Goal: Task Accomplishment & Management: Manage account settings

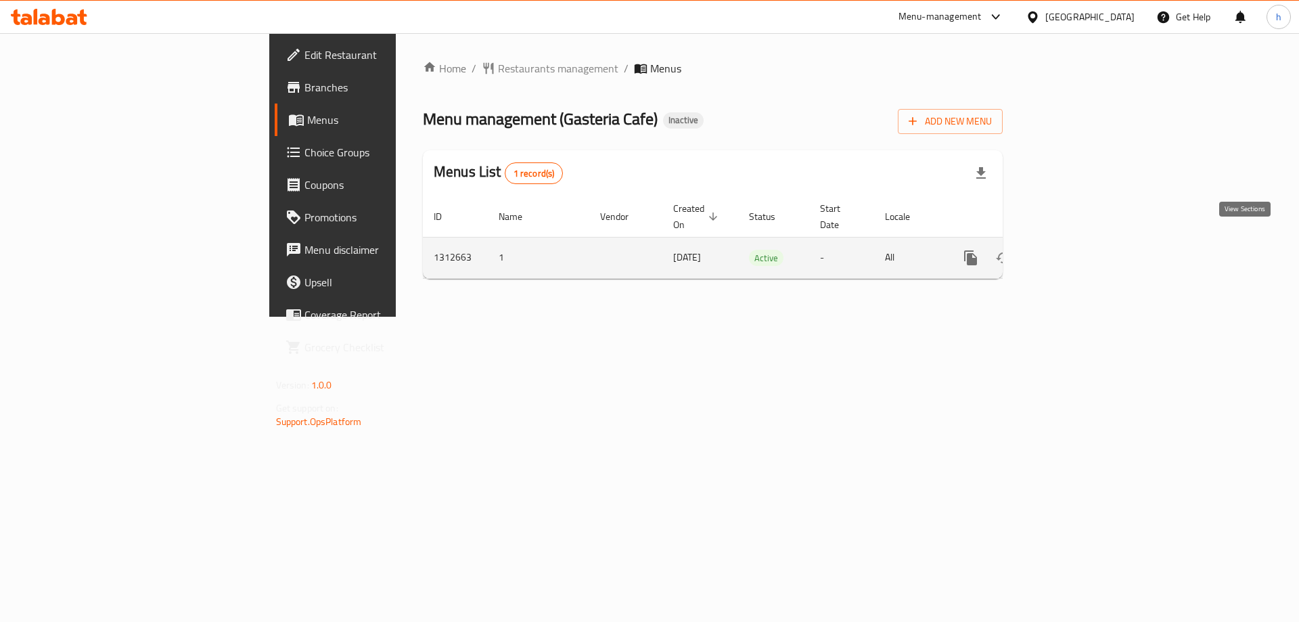
click at [1077, 250] on icon "enhanced table" at bounding box center [1068, 258] width 16 height 16
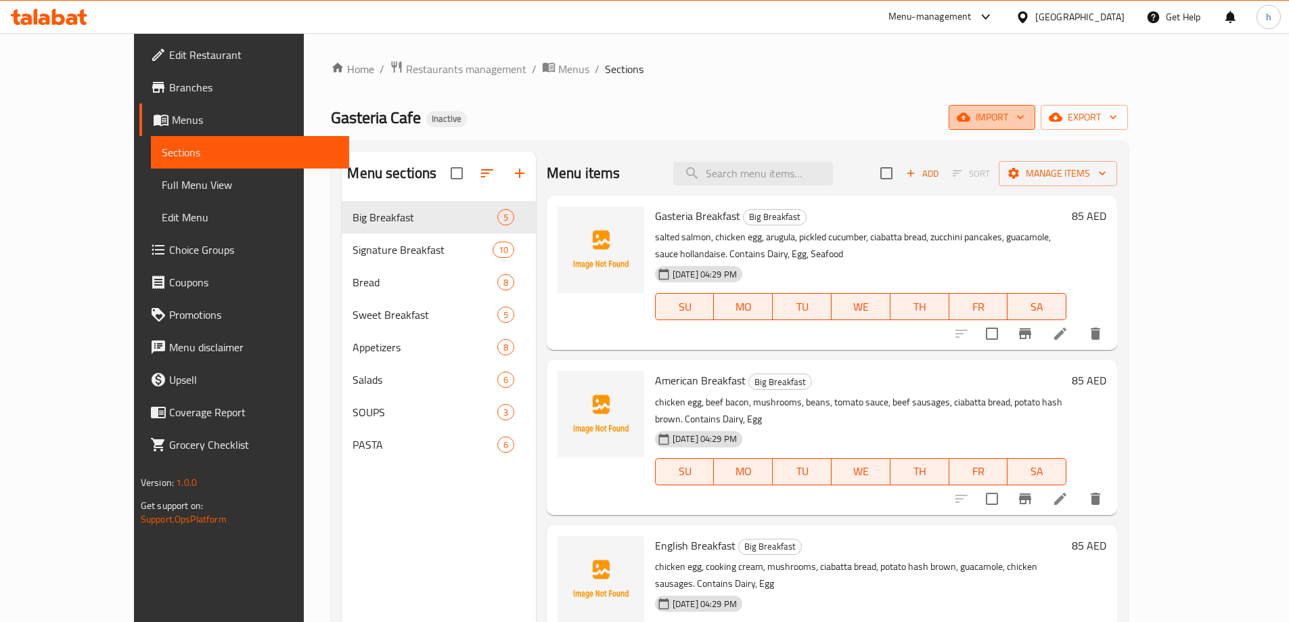
click at [1025, 118] on span "import" at bounding box center [992, 117] width 65 height 17
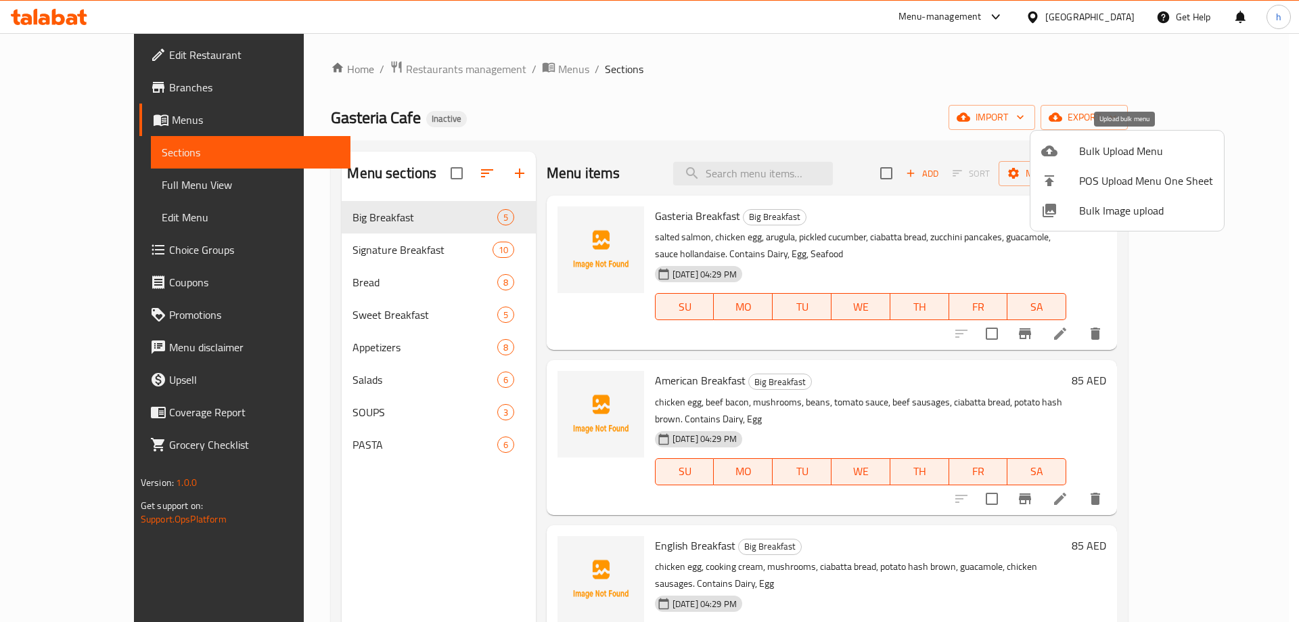
click at [1090, 156] on span "Bulk Upload Menu" at bounding box center [1146, 151] width 134 height 16
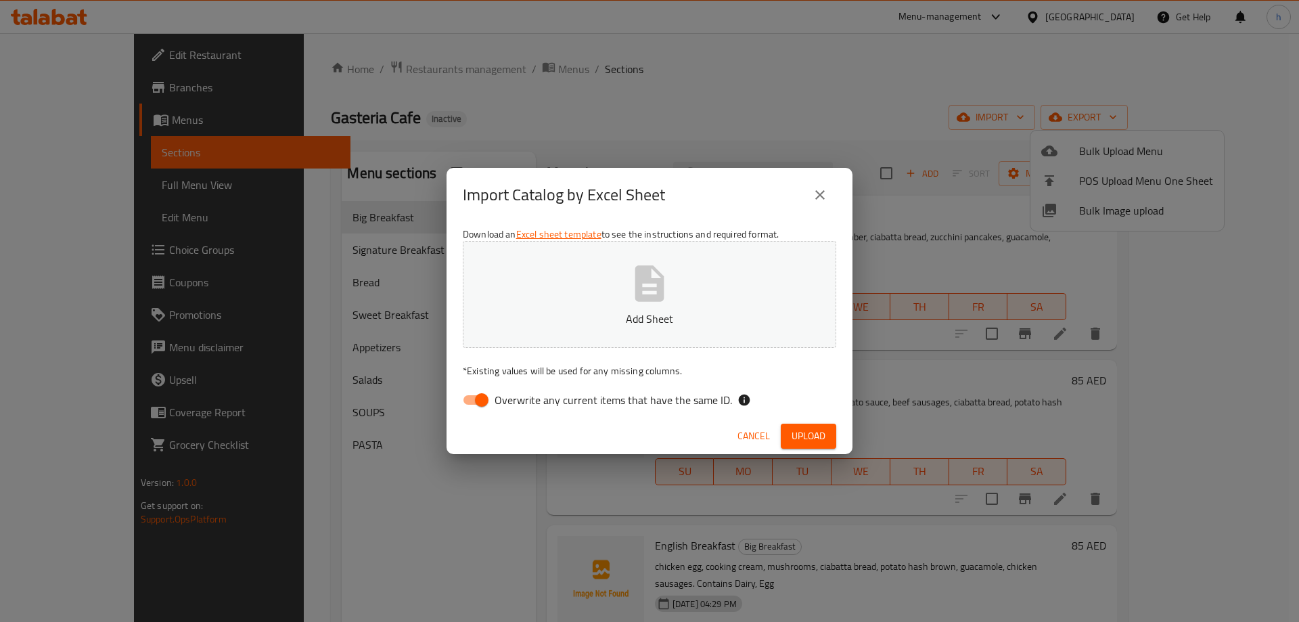
click at [472, 393] on input "Overwrite any current items that have the same ID." at bounding box center [481, 400] width 77 height 26
checkbox input "false"
click at [672, 286] on button "Add Sheet" at bounding box center [650, 294] width 374 height 107
click at [805, 431] on span "Upload" at bounding box center [809, 436] width 34 height 17
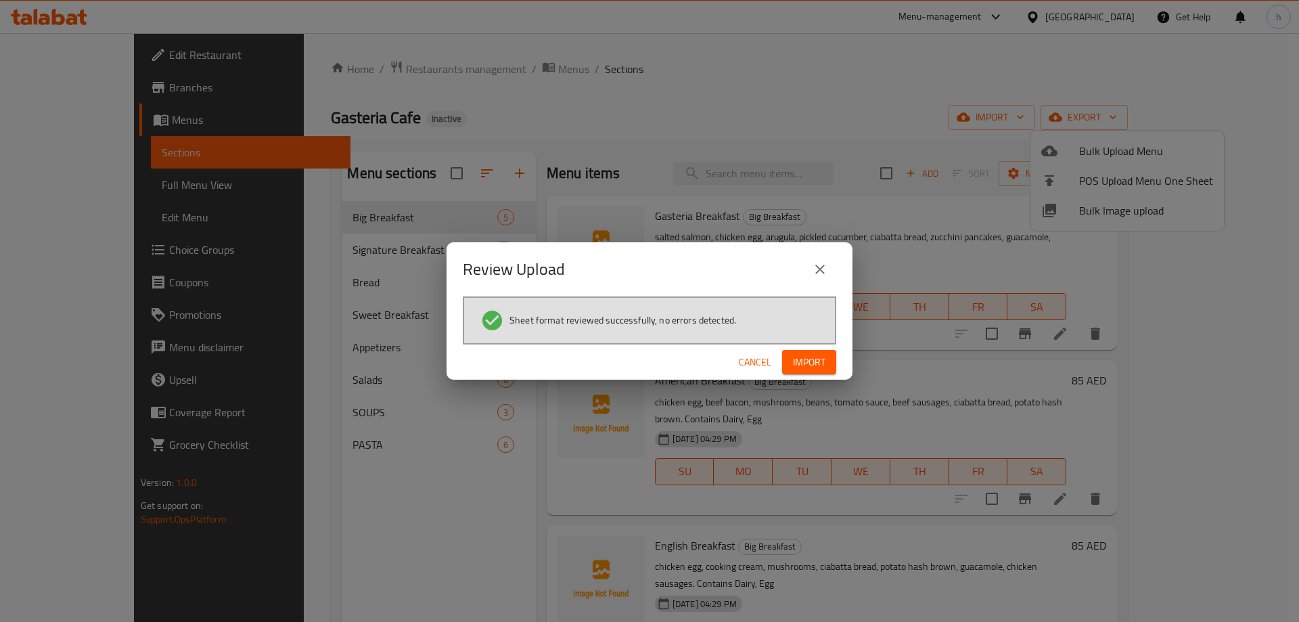
click at [813, 368] on span "Import" at bounding box center [809, 362] width 32 height 17
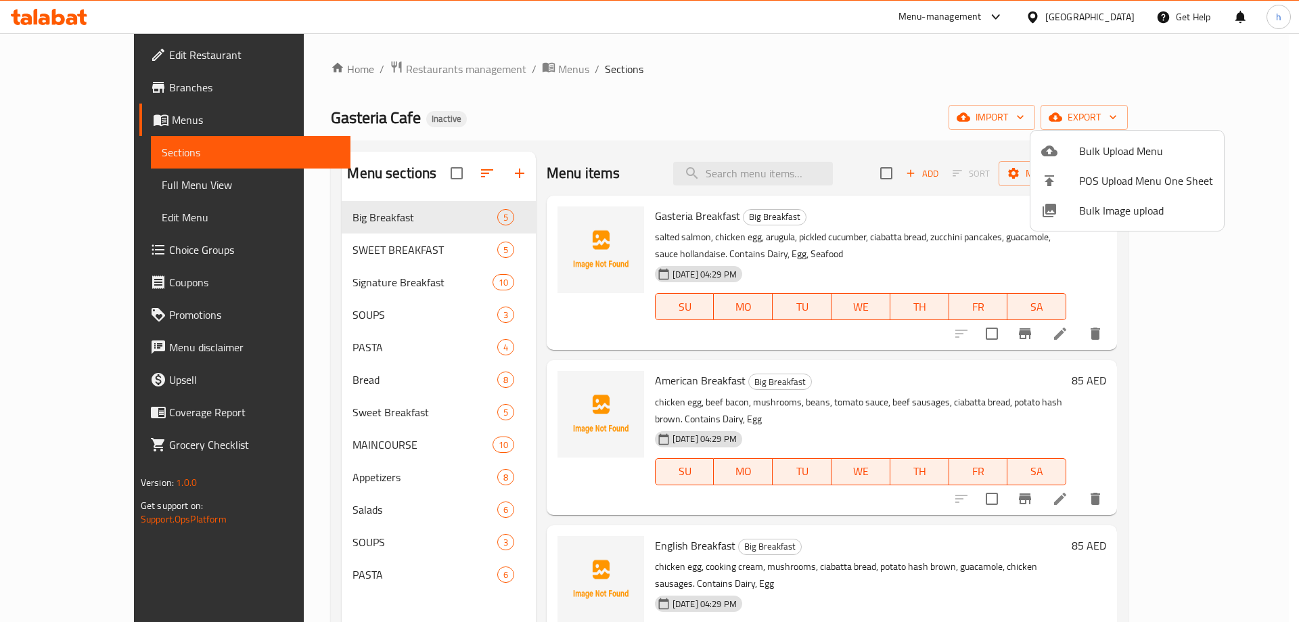
click at [110, 185] on div at bounding box center [649, 311] width 1299 height 622
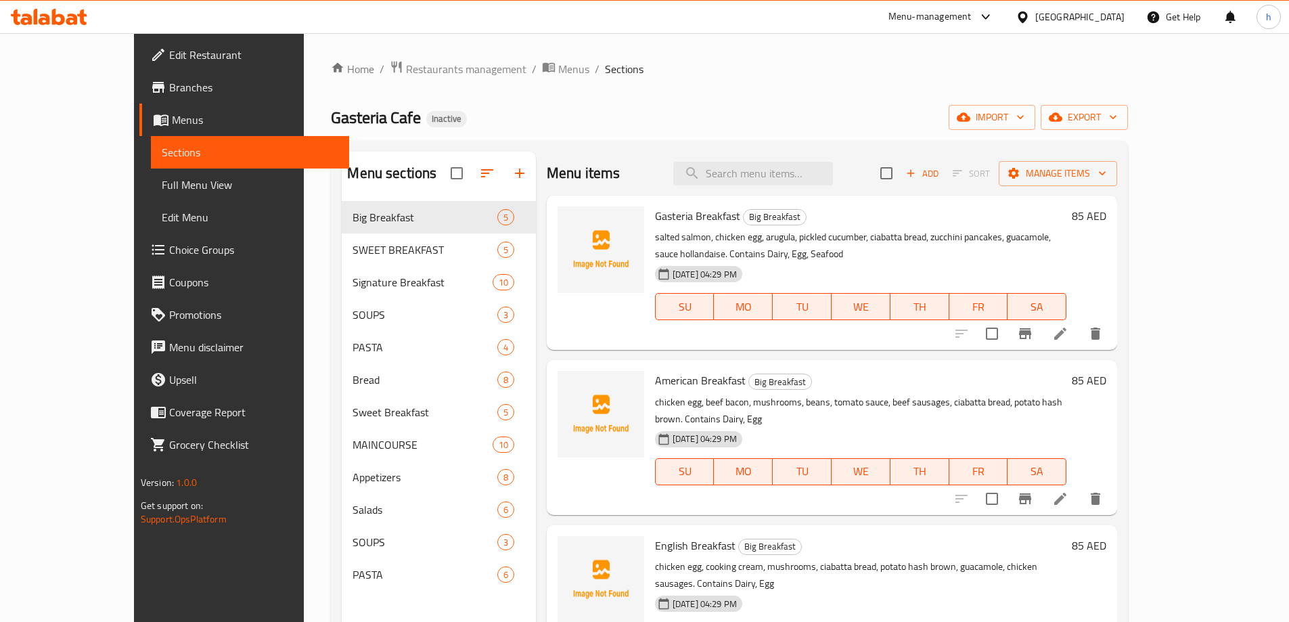
click at [162, 185] on span "Full Menu View" at bounding box center [250, 185] width 177 height 16
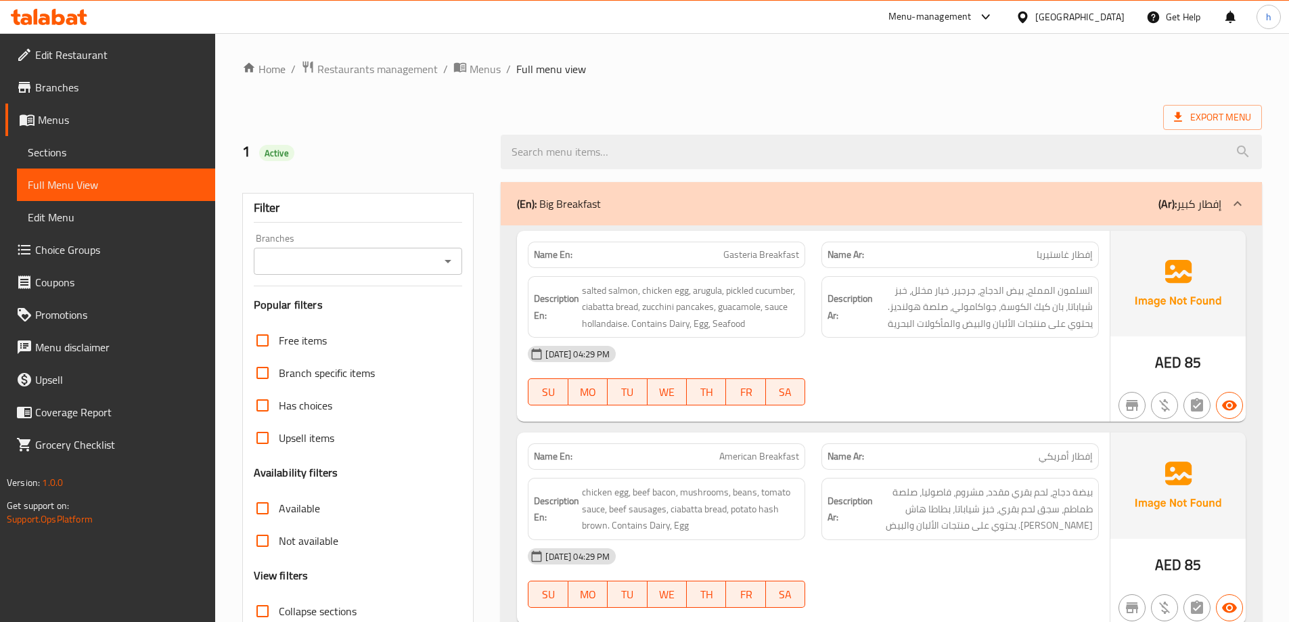
scroll to position [68, 0]
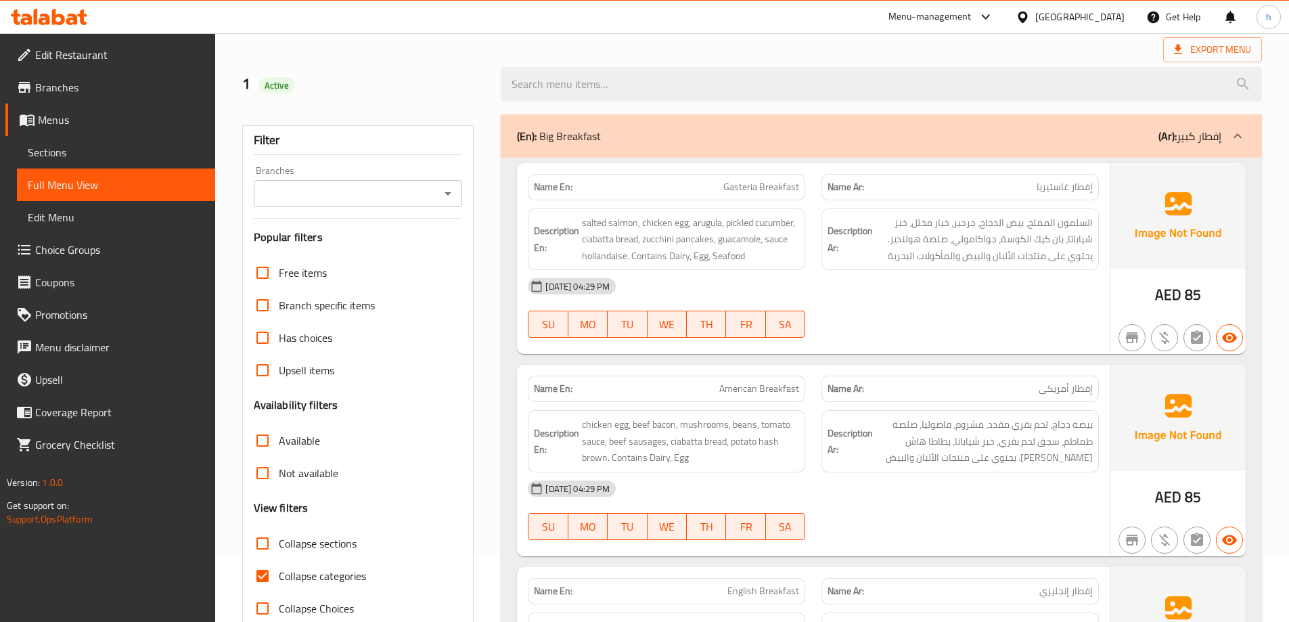
click at [263, 564] on input "Collapse categories" at bounding box center [262, 576] width 32 height 32
checkbox input "false"
click at [265, 544] on input "Collapse sections" at bounding box center [262, 543] width 32 height 32
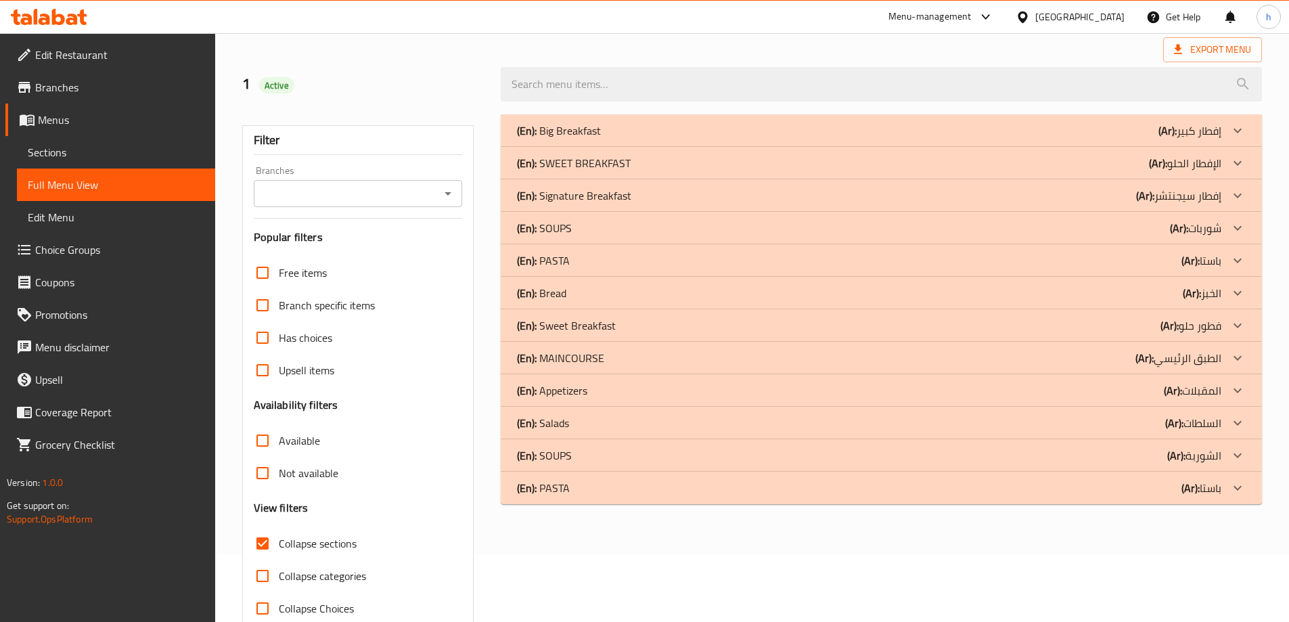
click at [395, 46] on div "Export Menu" at bounding box center [752, 49] width 1020 height 25
click at [259, 541] on input "Collapse sections" at bounding box center [262, 543] width 32 height 32
checkbox input "false"
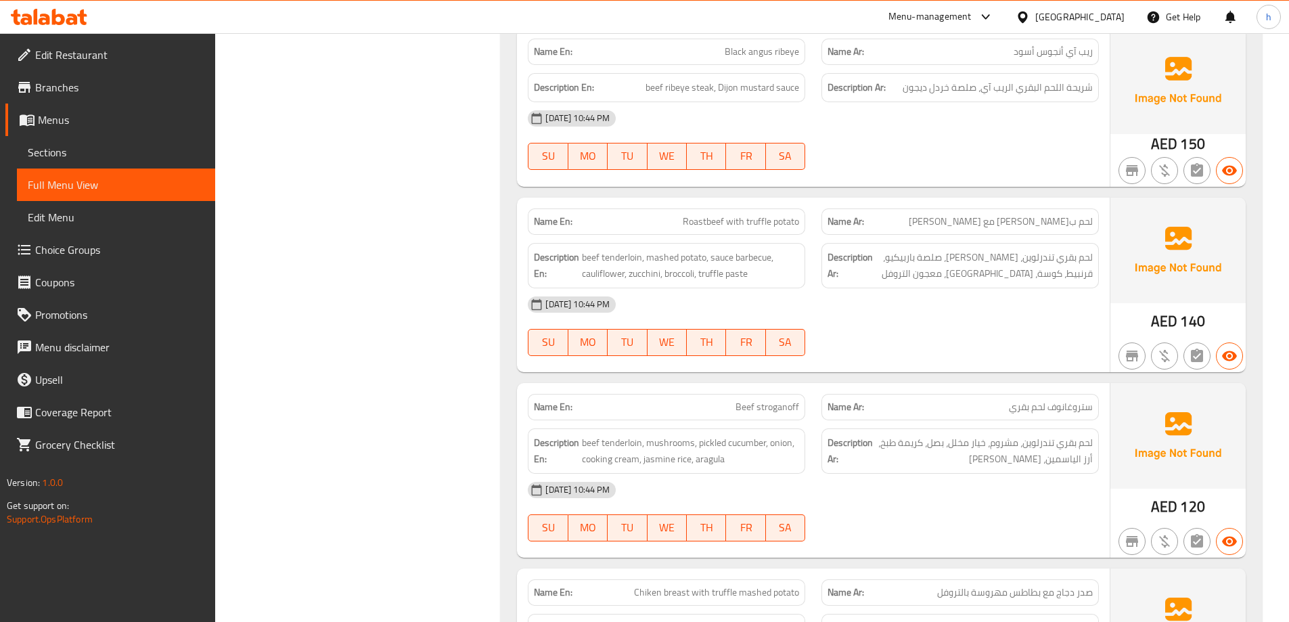
scroll to position [8865, 0]
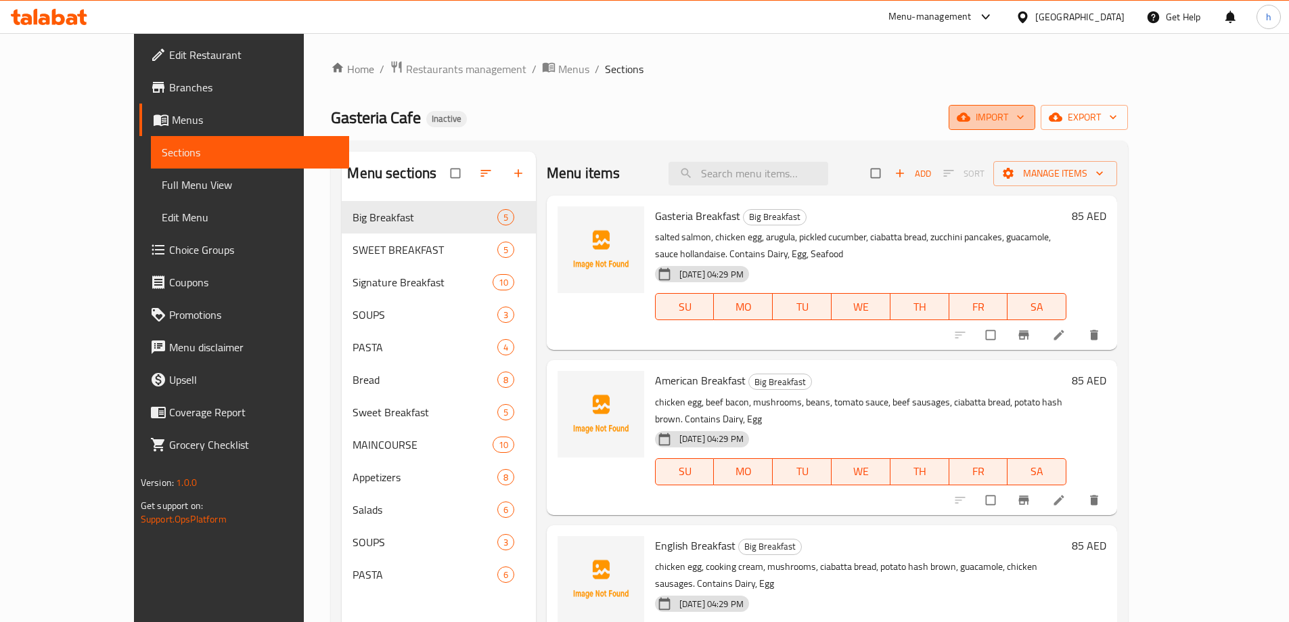
click at [1035, 126] on button "import" at bounding box center [992, 117] width 87 height 25
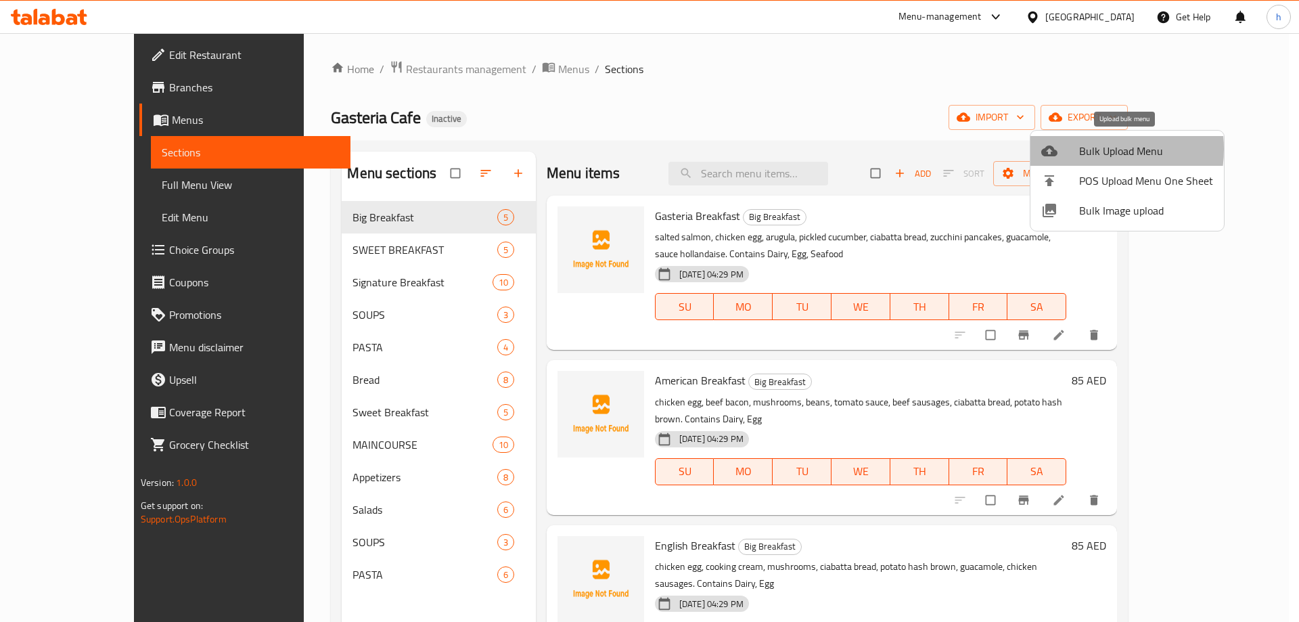
click at [1078, 149] on div at bounding box center [1060, 151] width 38 height 16
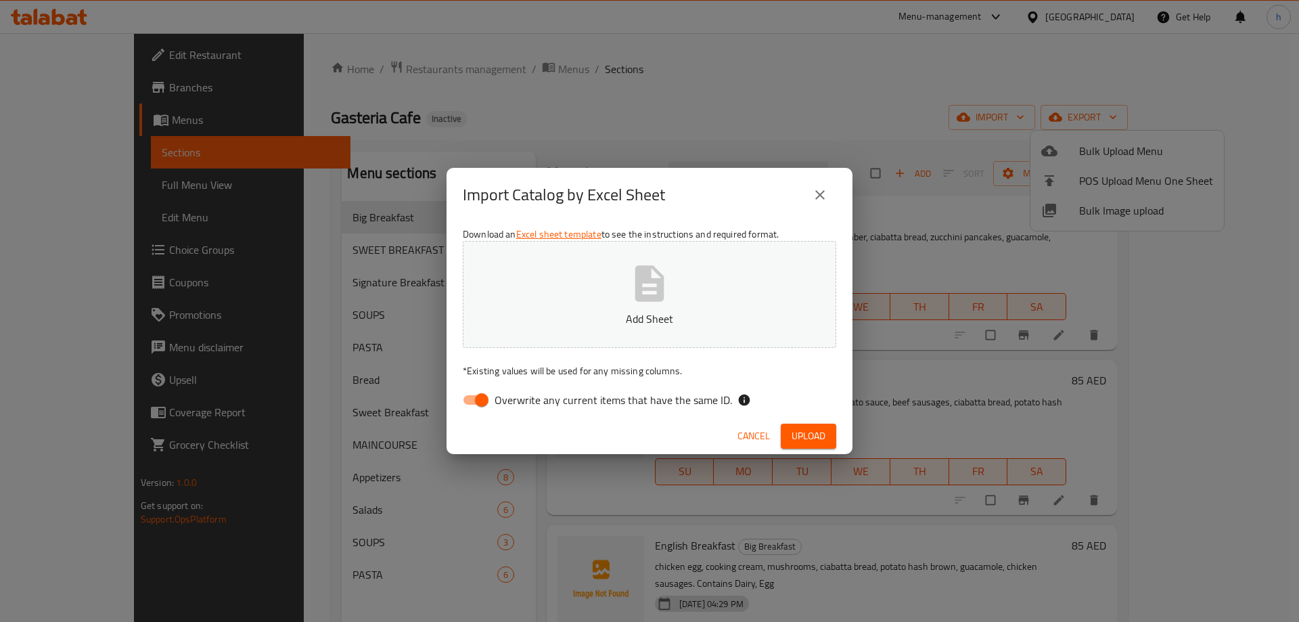
click at [495, 402] on span "Overwrite any current items that have the same ID." at bounding box center [614, 400] width 238 height 16
click at [495, 402] on input "Overwrite any current items that have the same ID." at bounding box center [481, 400] width 77 height 26
checkbox input "false"
click at [556, 319] on p "Add Sheet" at bounding box center [650, 319] width 332 height 16
click at [801, 437] on span "Upload" at bounding box center [809, 436] width 34 height 17
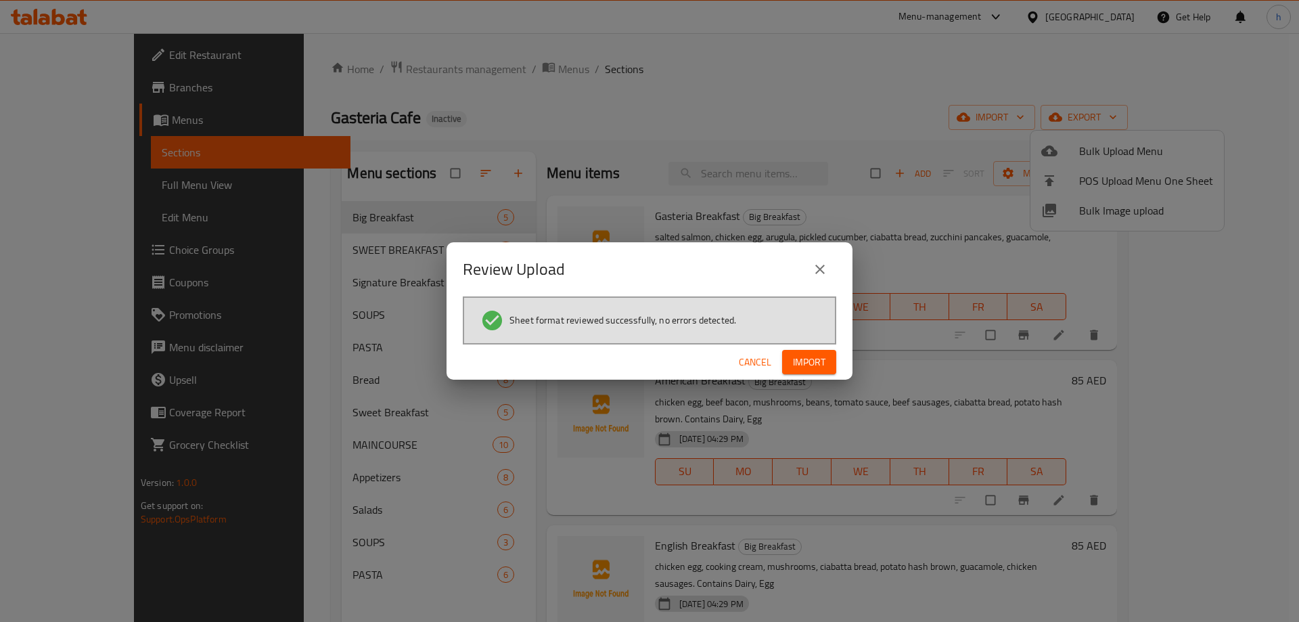
click at [801, 380] on div "Review Upload Sheet format reviewed successfully, no errors detected. Cancel Im…" at bounding box center [649, 311] width 1299 height 622
click at [808, 367] on span "Import" at bounding box center [809, 362] width 32 height 17
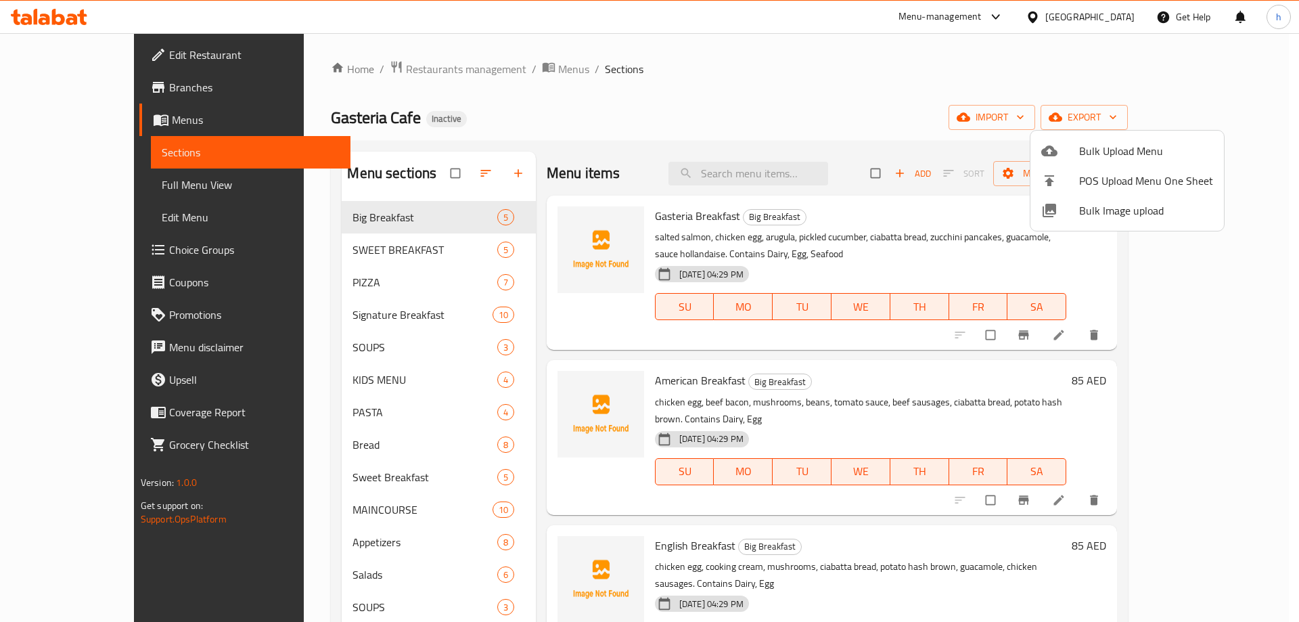
click at [306, 285] on div at bounding box center [649, 311] width 1299 height 622
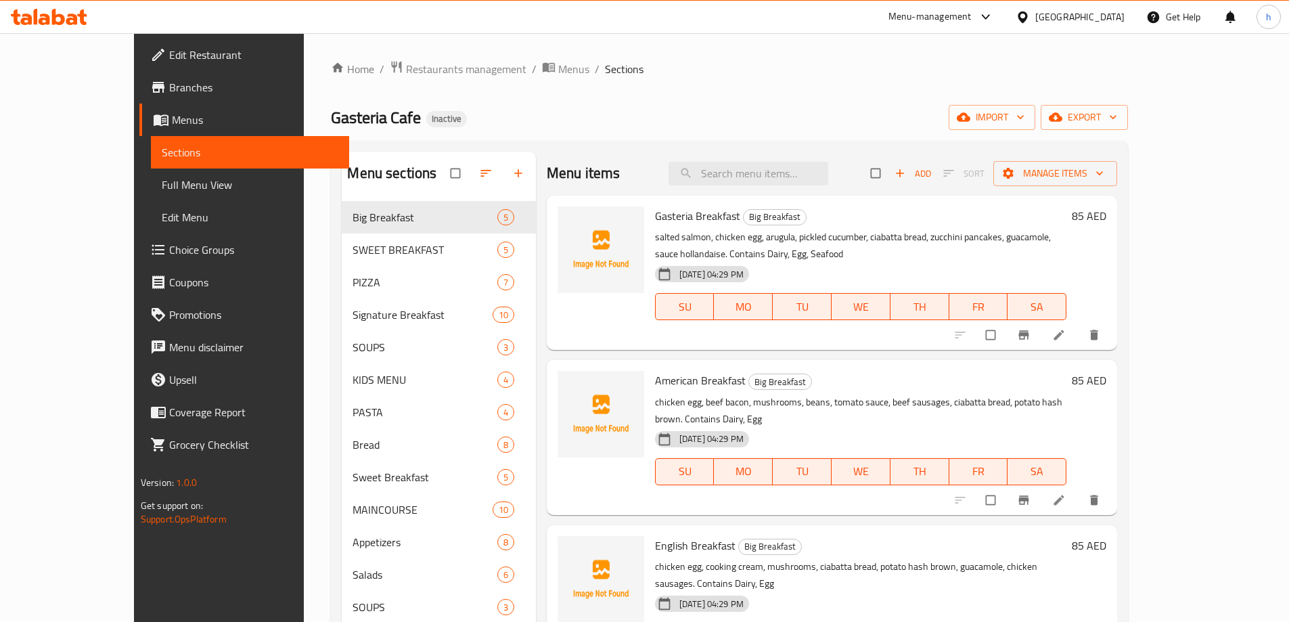
click at [698, 114] on div "Gasteria Cafe Inactive import export" at bounding box center [729, 117] width 797 height 25
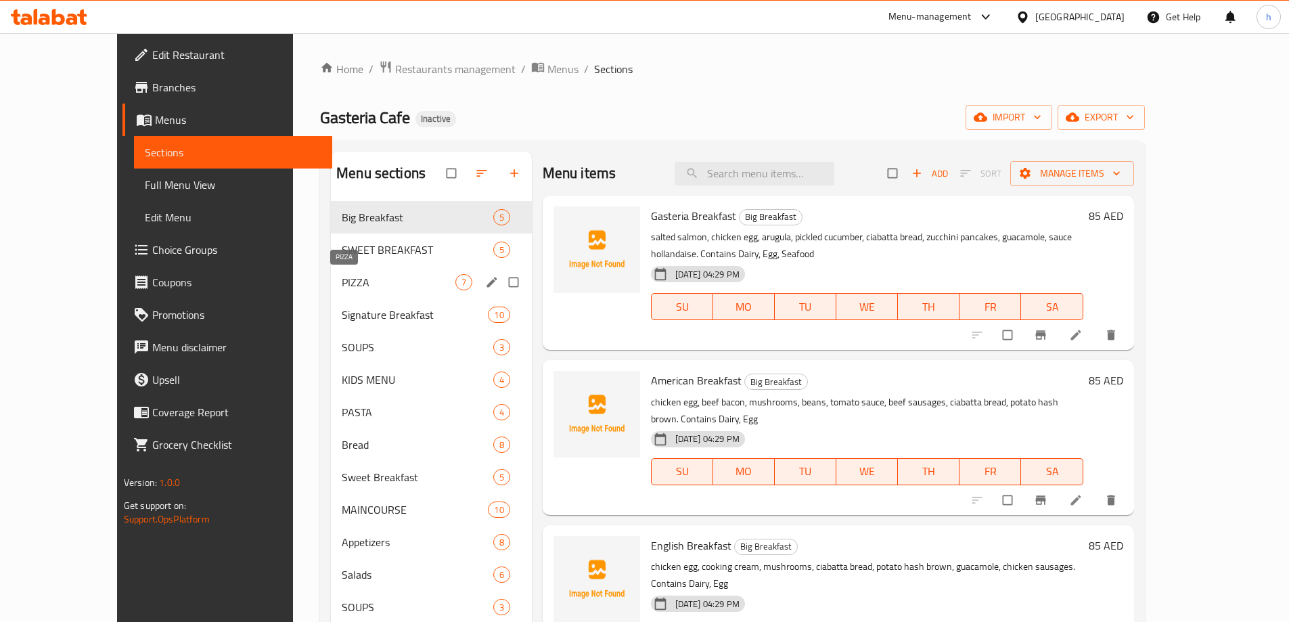
click at [342, 277] on span "PIZZA" at bounding box center [398, 282] width 113 height 16
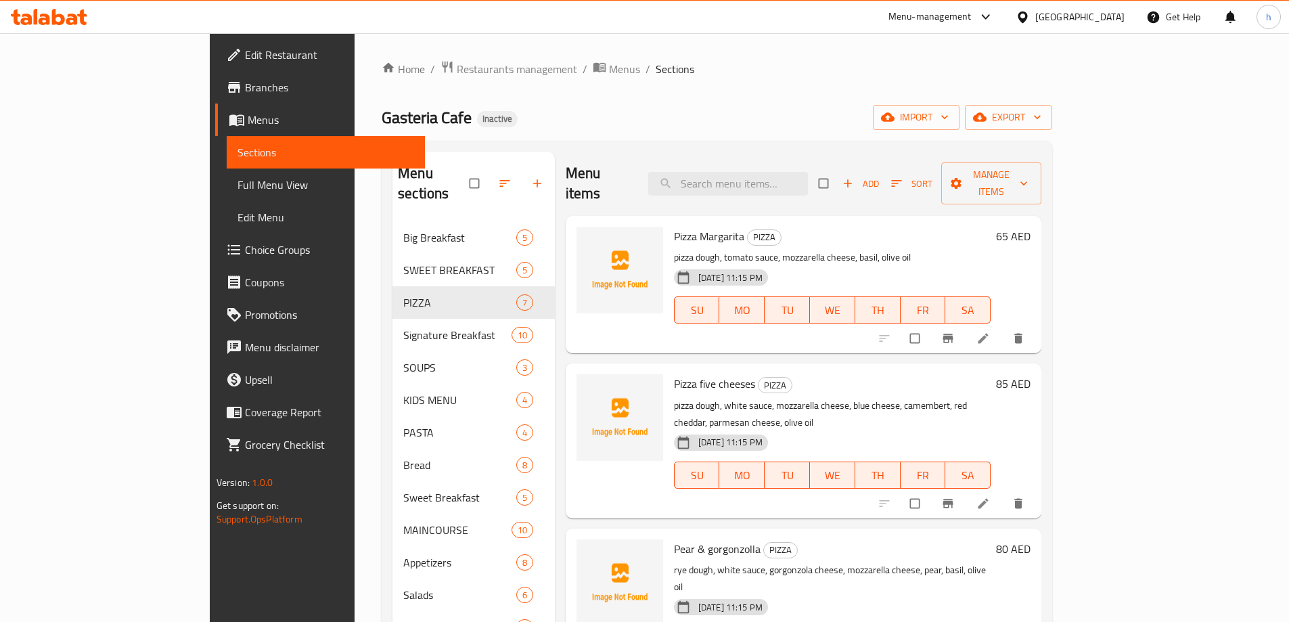
click at [696, 74] on ol "Home / Restaurants management / Menus / Sections" at bounding box center [717, 69] width 671 height 18
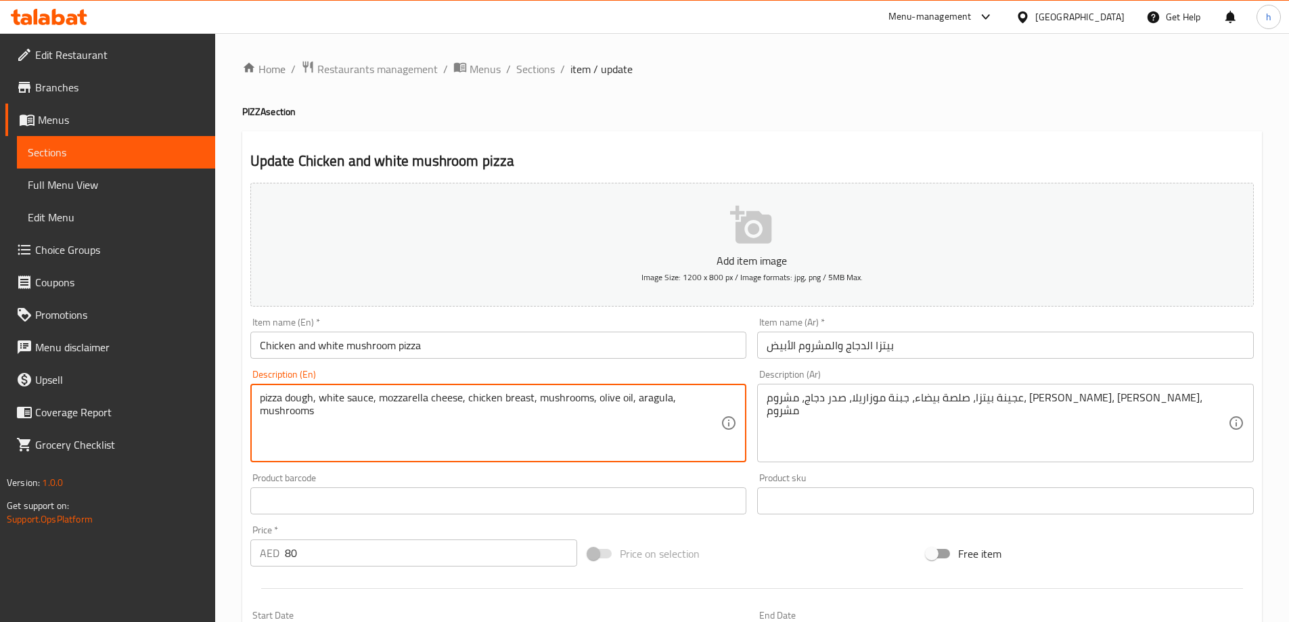
click at [300, 417] on textarea "pizza dough, white sauce, mozzarella cheese, chicken breast, mushrooms, olive o…" at bounding box center [491, 423] width 462 height 64
type textarea "pizza dough, white sauce, mozzarella cheese, chicken breast, mushrooms, olive o…"
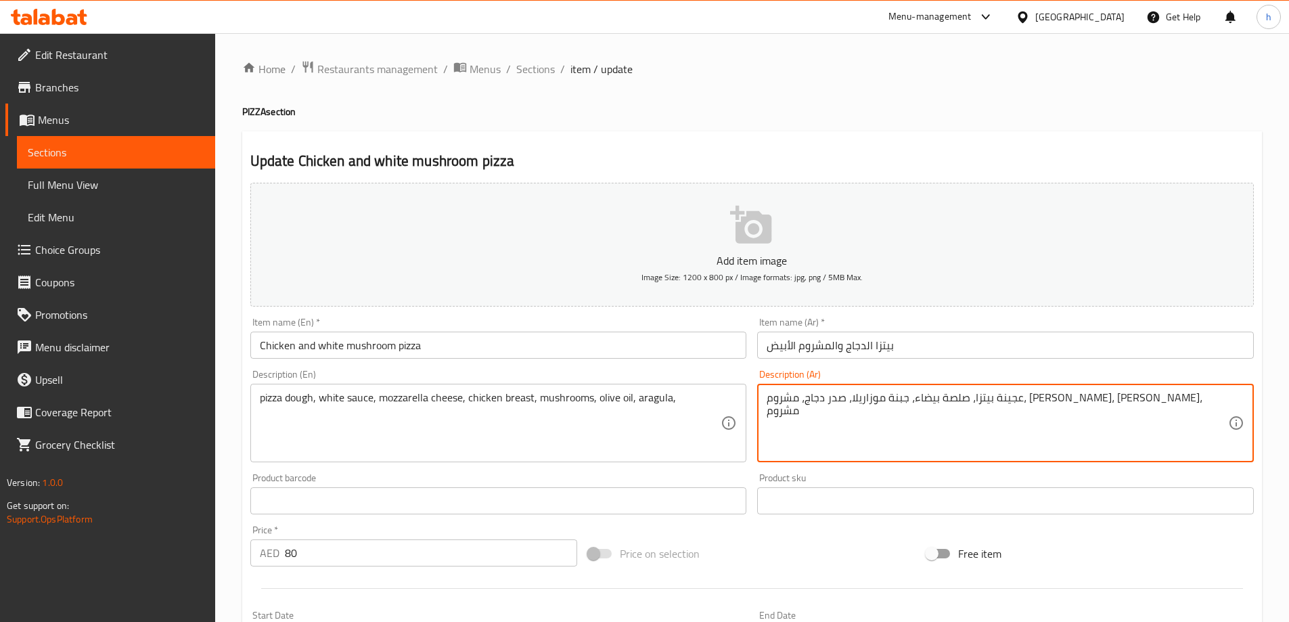
click at [769, 399] on textarea "عجينة بيتزا، صلصة بيضاء، جبنة موزاريلا، صدر دجاج، مشروم، زيت زيتون، جرجير، مشروم" at bounding box center [998, 423] width 462 height 64
click at [773, 399] on textarea "عجينة بيتزا، صلصة بيضاء، جبنة موزاريلا، صدر دجاج، مشروم، زيت زيتون، جرجير، مشروم" at bounding box center [998, 423] width 462 height 64
type textarea "عجينة بيتزا، صلصة بيضاء، جبنة موزاريلا، صدر دجاج، مشروم، [PERSON_NAME]، جرجير"
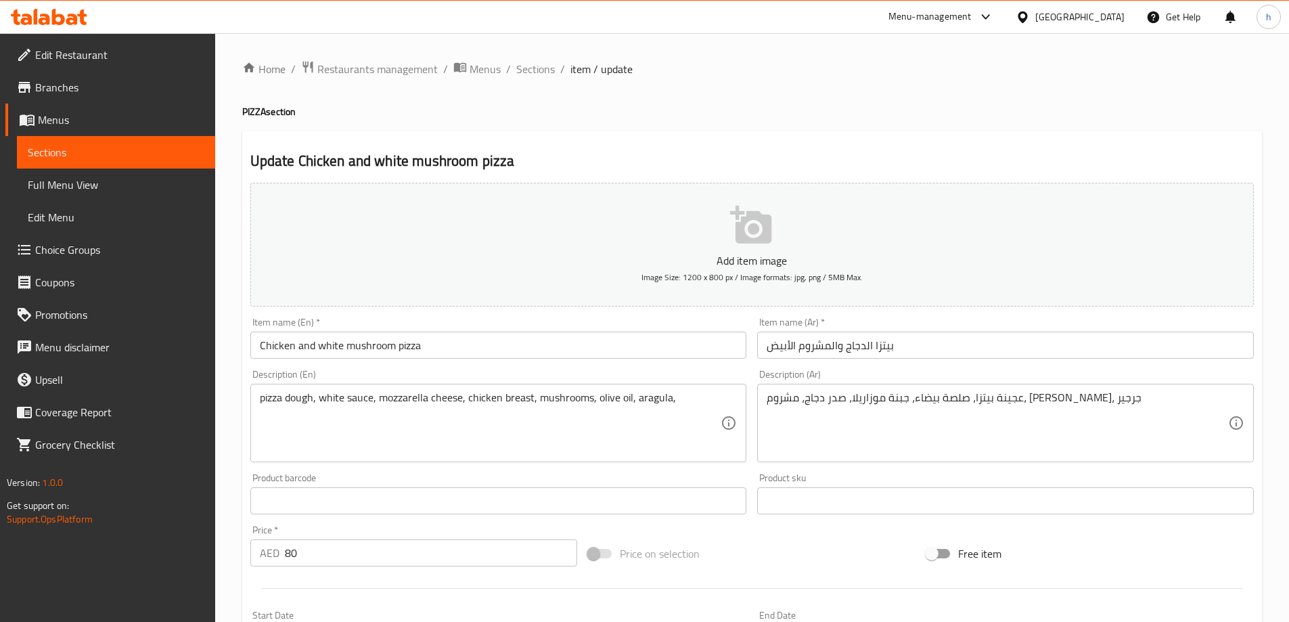
click at [805, 102] on div "Home / Restaurants management / Menus / Sections / item / update PIZZA section …" at bounding box center [752, 494] width 1020 height 869
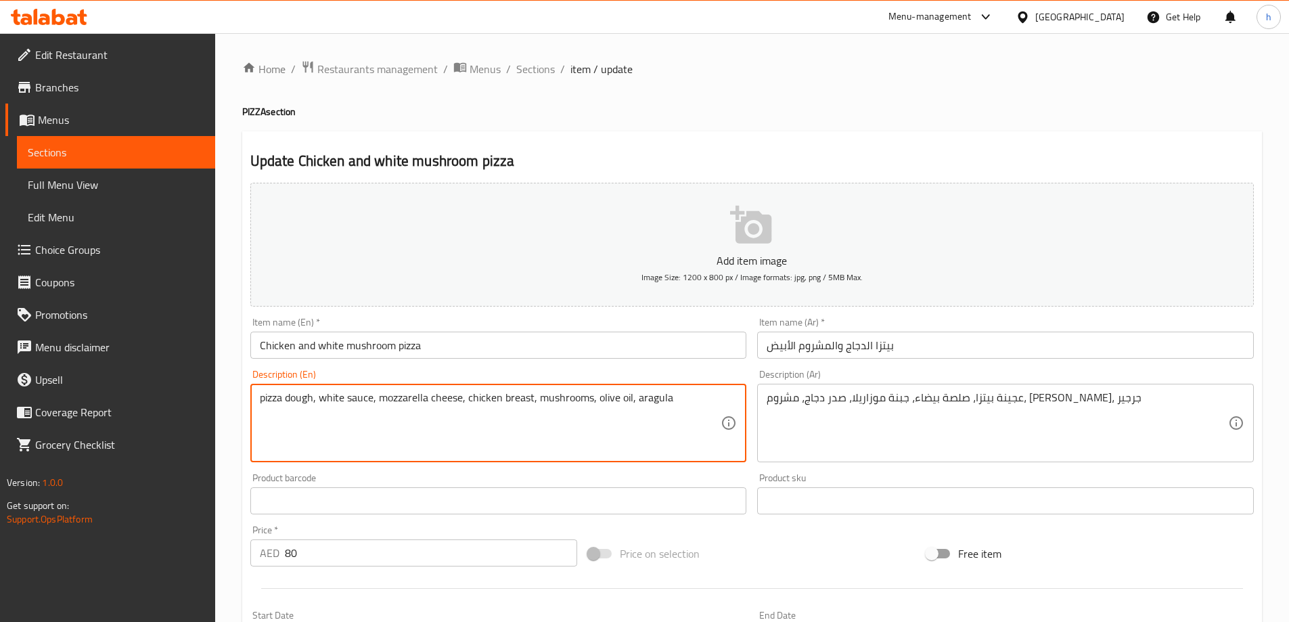
type textarea "pizza dough, white sauce, mozzarella cheese, chicken breast, mushrooms, olive o…"
click at [823, 64] on ol "Home / Restaurants management / Menus / Sections / item / update" at bounding box center [752, 69] width 1020 height 18
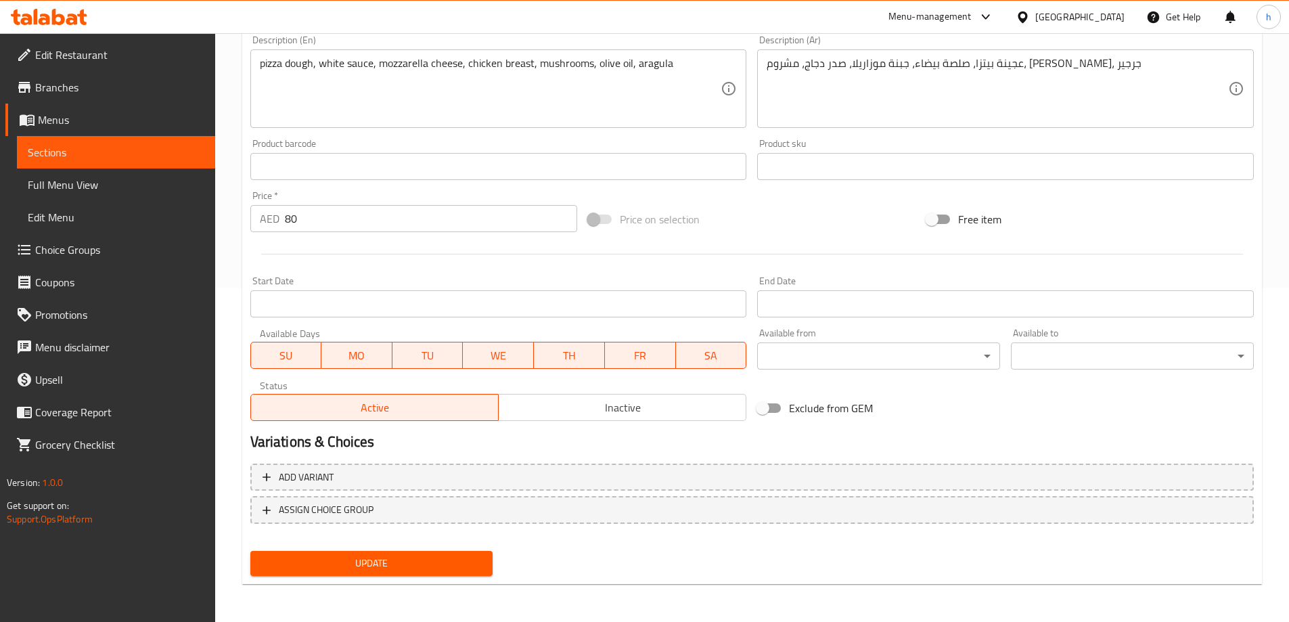
click at [428, 561] on span "Update" at bounding box center [371, 563] width 221 height 17
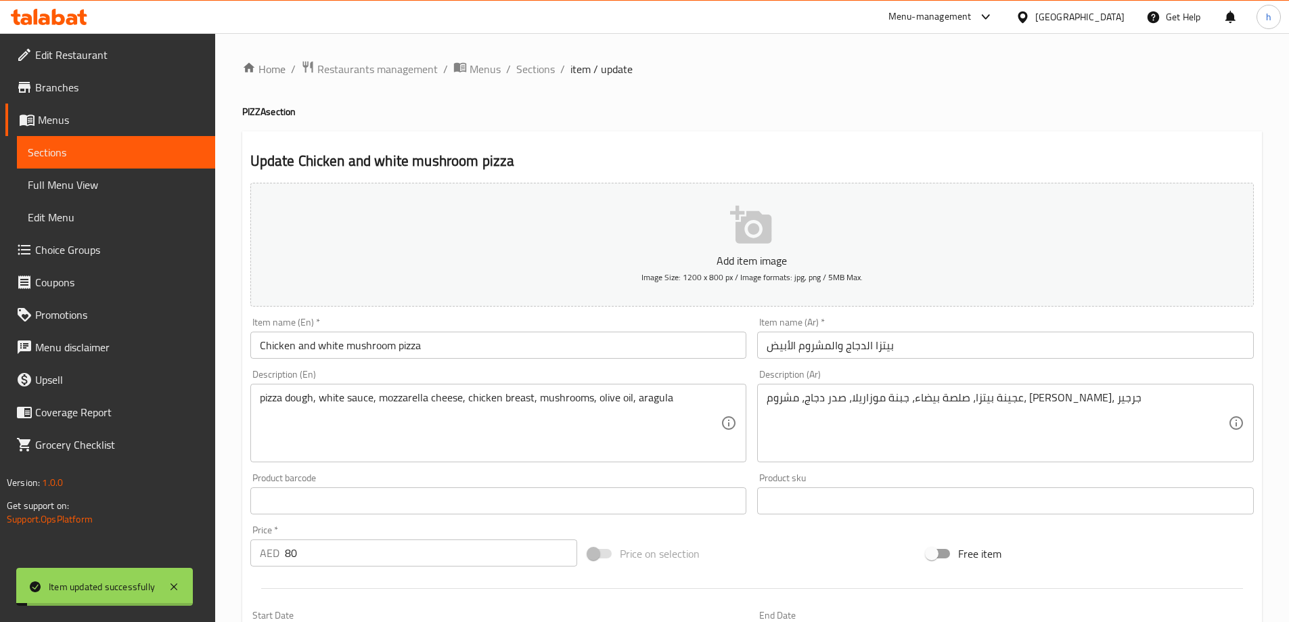
click at [97, 164] on link "Sections" at bounding box center [116, 152] width 198 height 32
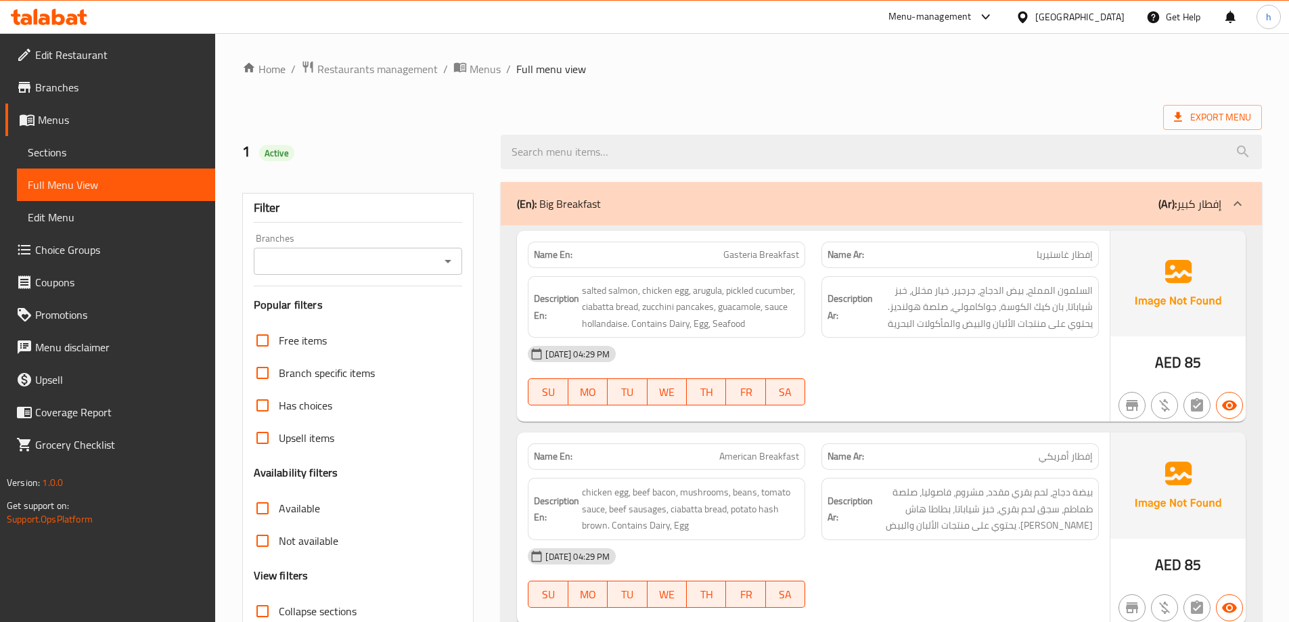
scroll to position [98, 0]
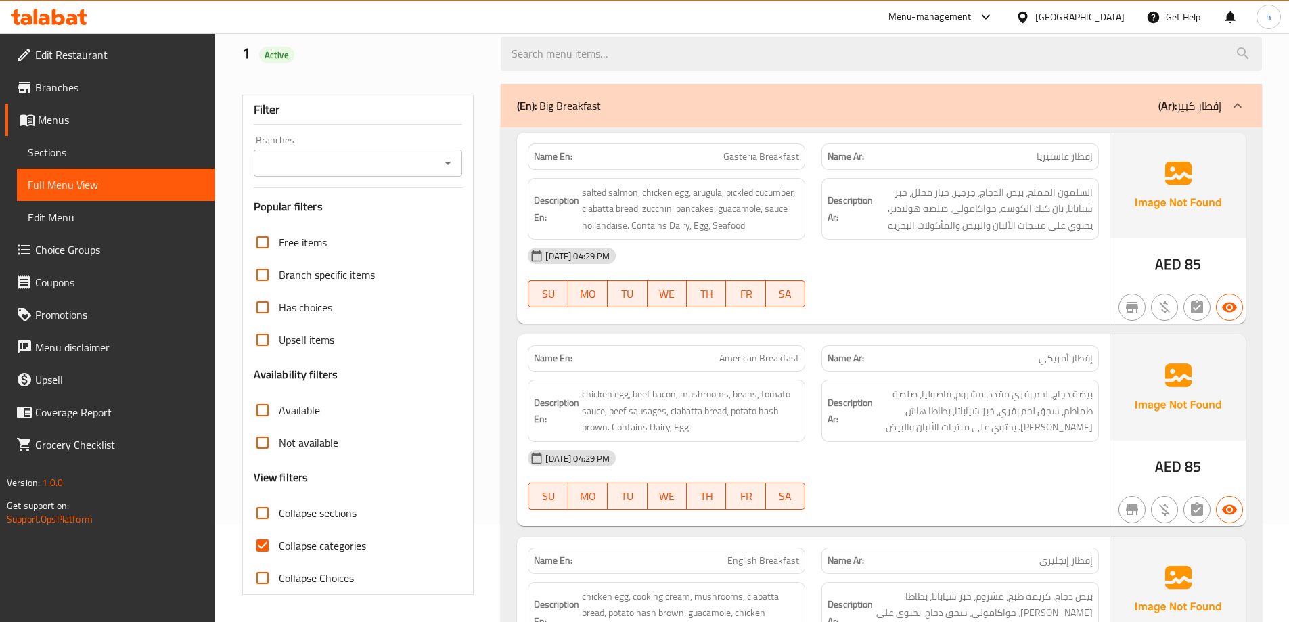
click at [265, 543] on input "Collapse categories" at bounding box center [262, 545] width 32 height 32
checkbox input "false"
click at [261, 515] on input "Collapse sections" at bounding box center [262, 513] width 32 height 32
checkbox input "true"
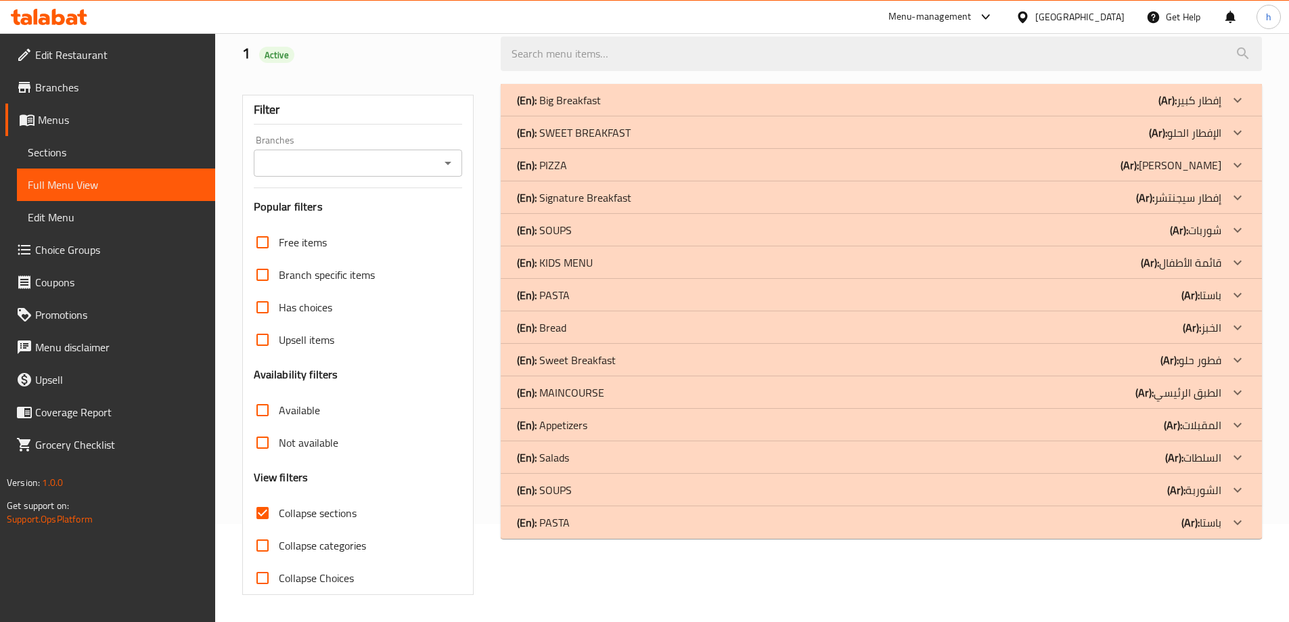
click at [444, 315] on div "Has choices" at bounding box center [358, 307] width 209 height 32
click at [1242, 160] on icon at bounding box center [1238, 165] width 16 height 16
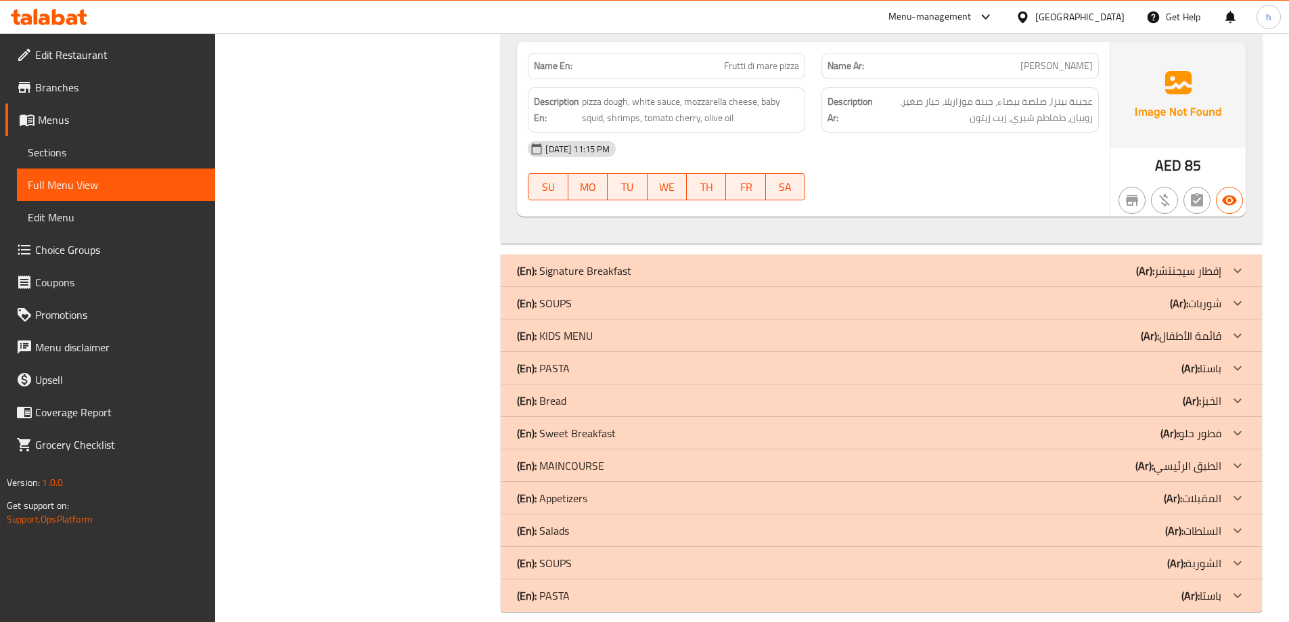
click at [1227, 320] on div at bounding box center [1237, 335] width 32 height 32
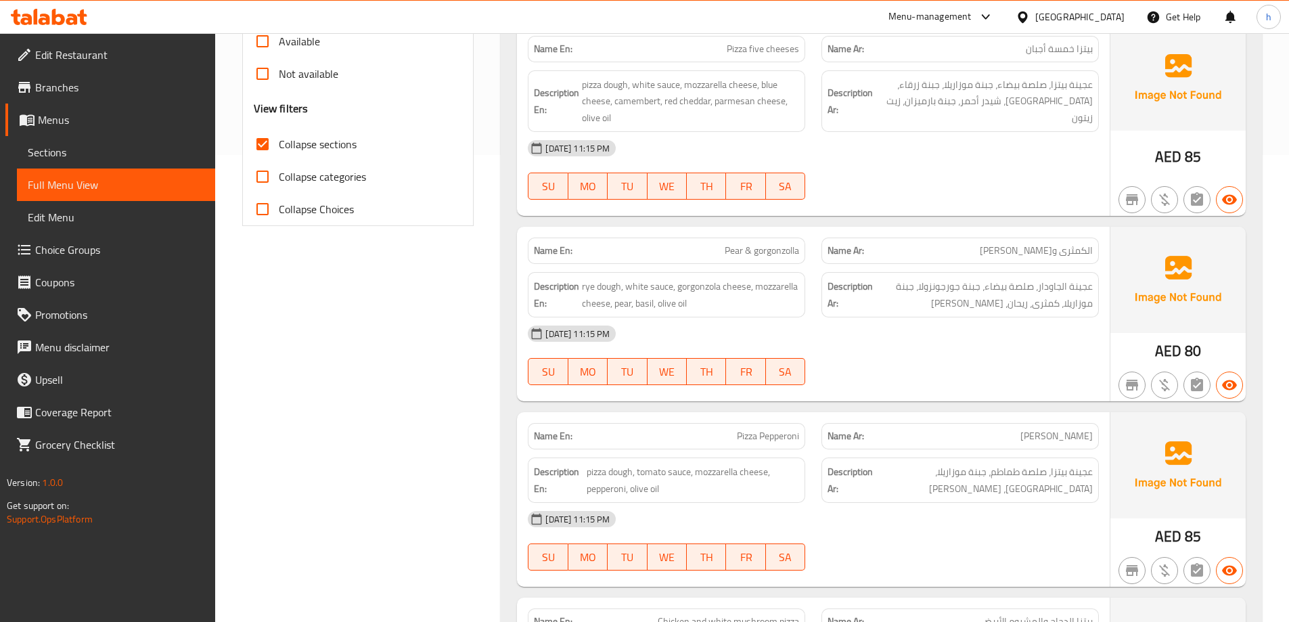
scroll to position [474, 0]
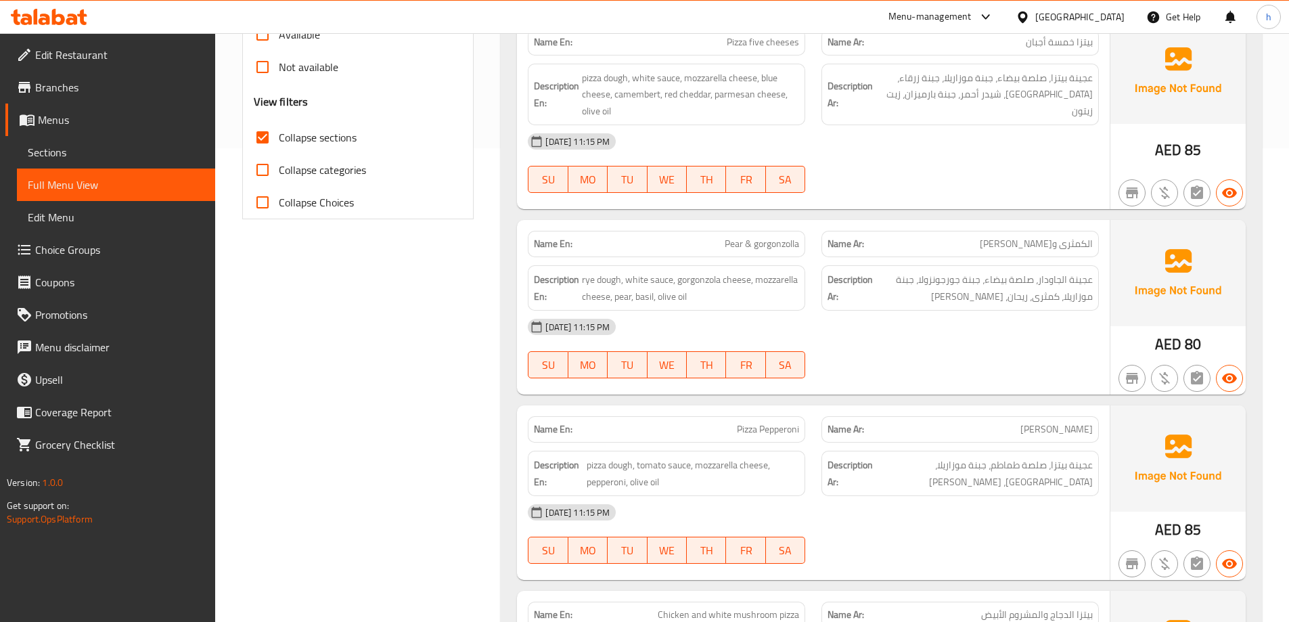
click at [735, 246] on span "Pear & gorgonzolla" at bounding box center [762, 244] width 74 height 14
copy span "Pear"
click at [807, 347] on div "SU MO TU WE TH FR SA" at bounding box center [667, 364] width 294 height 43
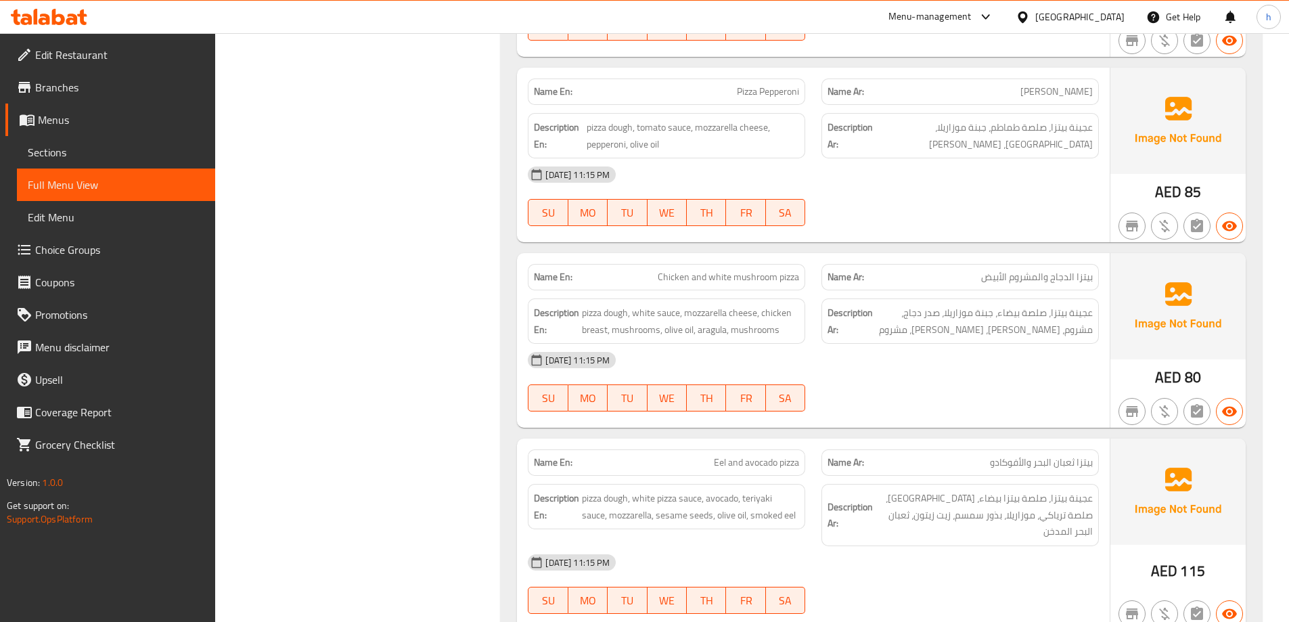
scroll to position [812, 0]
click at [759, 271] on span "Chicken and white mushroom pizza" at bounding box center [728, 276] width 141 height 14
copy span "Chicken and white mushroom pizza"
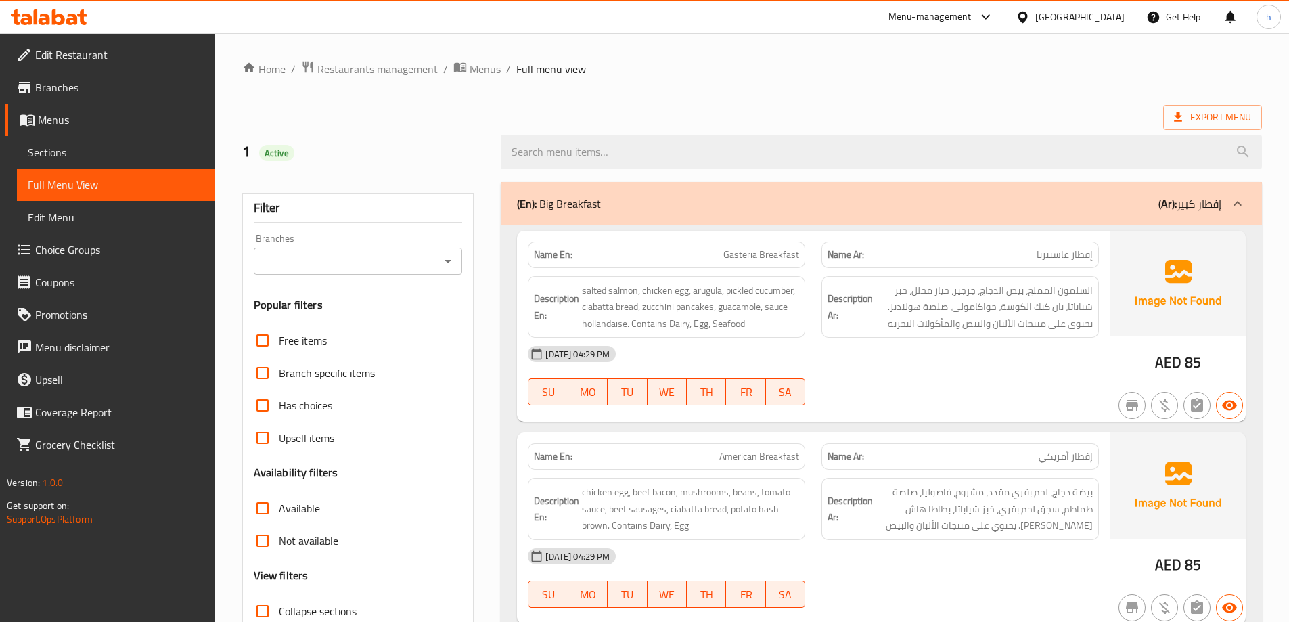
scroll to position [135, 0]
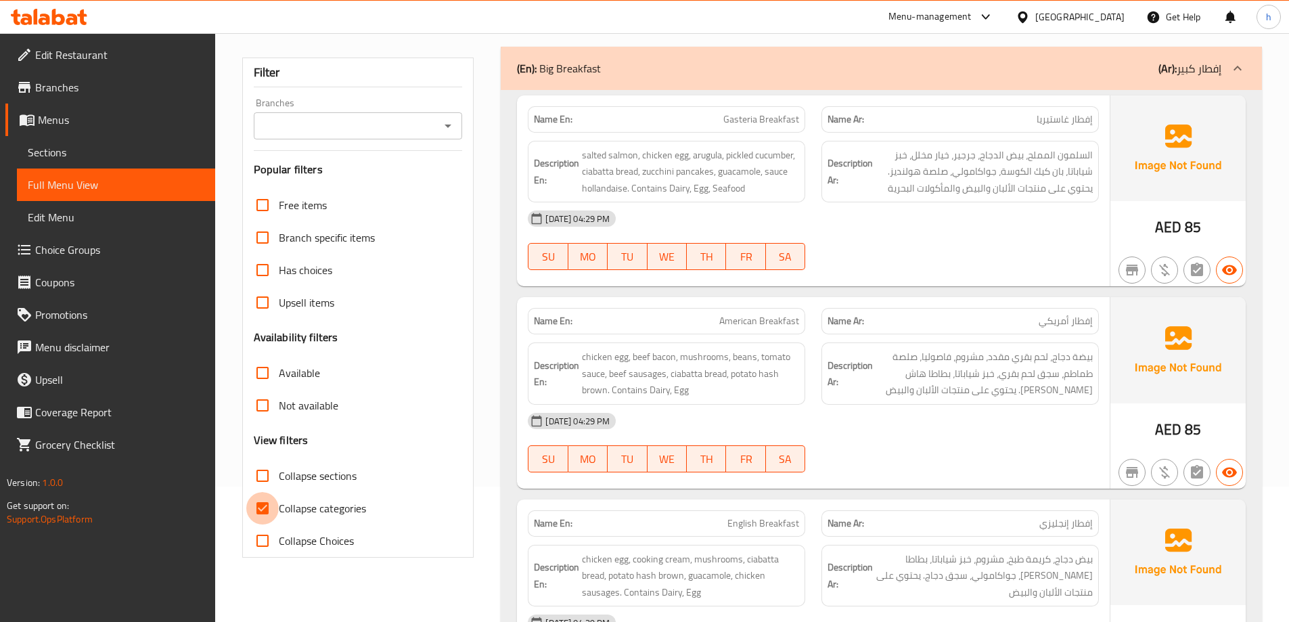
click at [271, 501] on input "Collapse categories" at bounding box center [262, 508] width 32 height 32
checkbox input "false"
click at [271, 474] on input "Collapse sections" at bounding box center [262, 475] width 32 height 32
checkbox input "true"
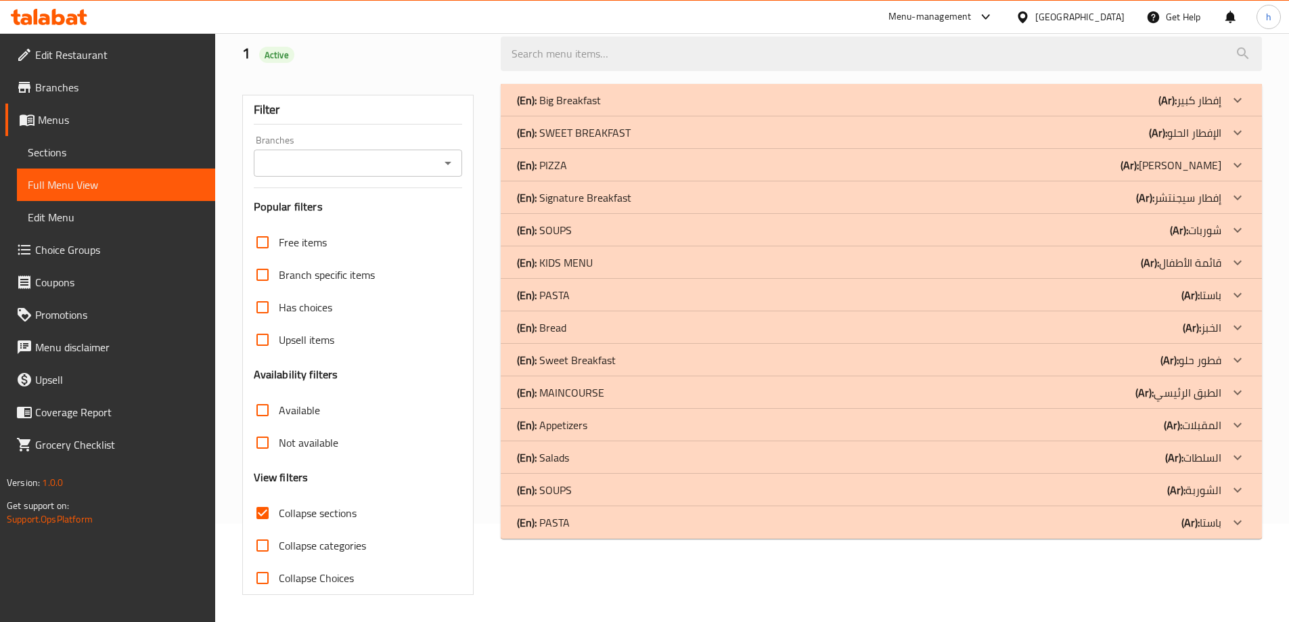
scroll to position [98, 0]
click at [541, 158] on p "(En): PIZZA" at bounding box center [542, 165] width 50 height 16
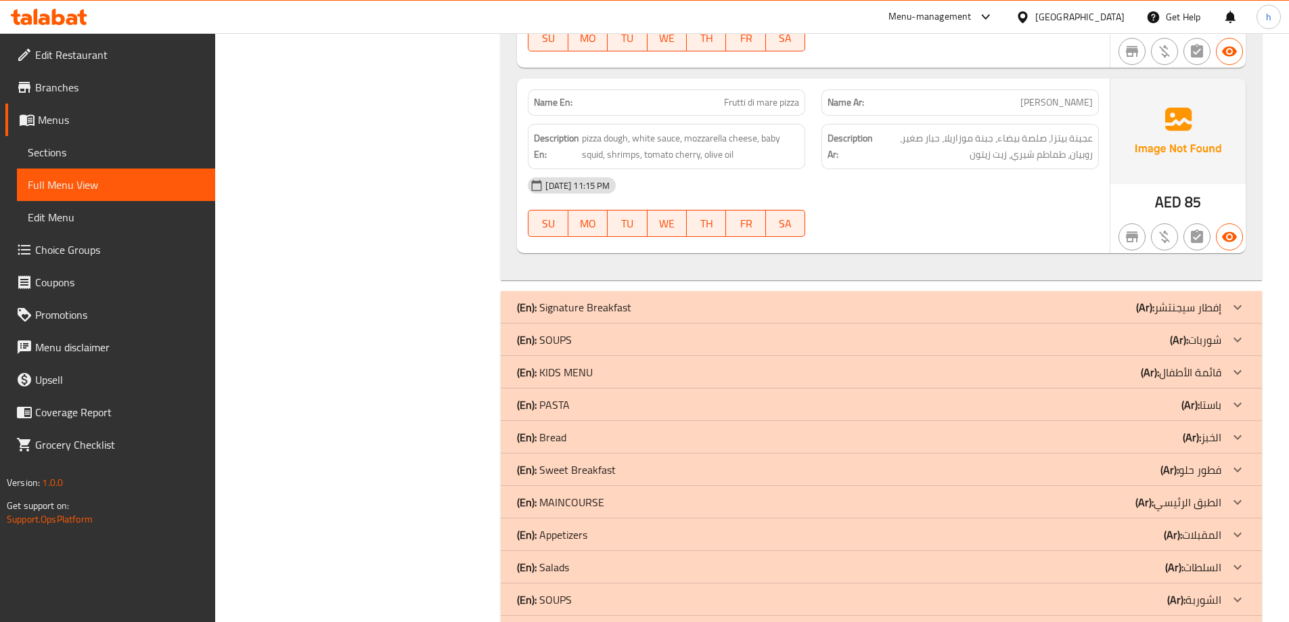
scroll to position [1410, 0]
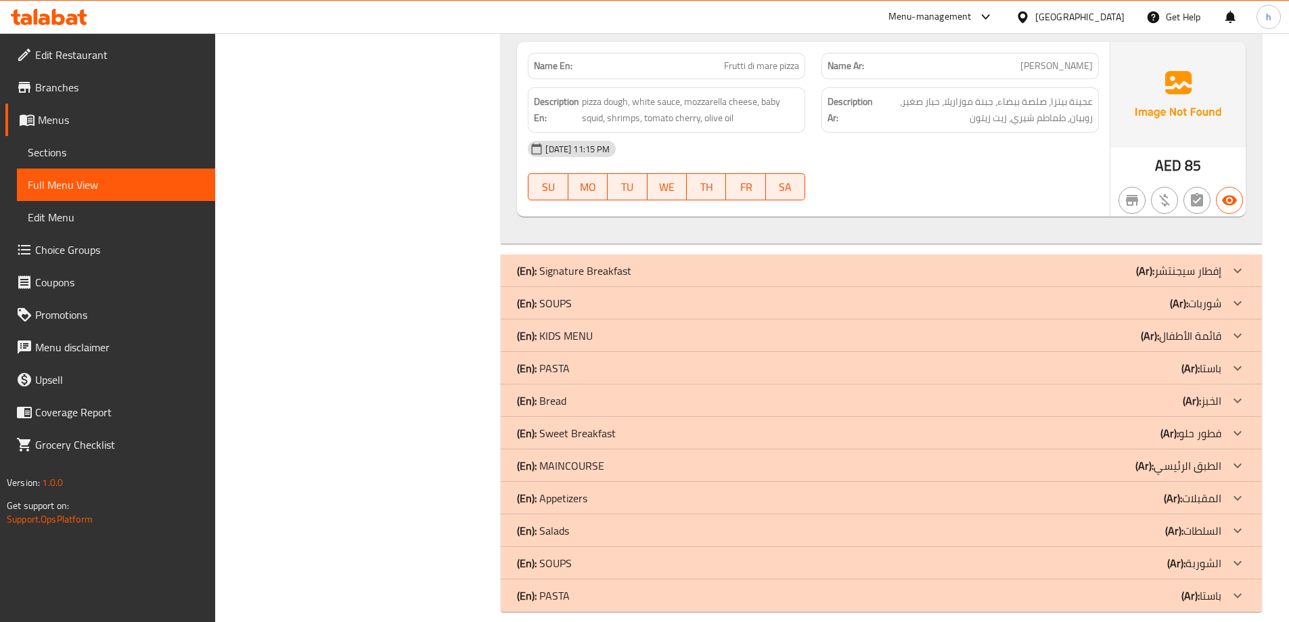
click at [610, 328] on div "(En): KIDS MENU (Ar): قائمة الأطفال" at bounding box center [869, 336] width 704 height 16
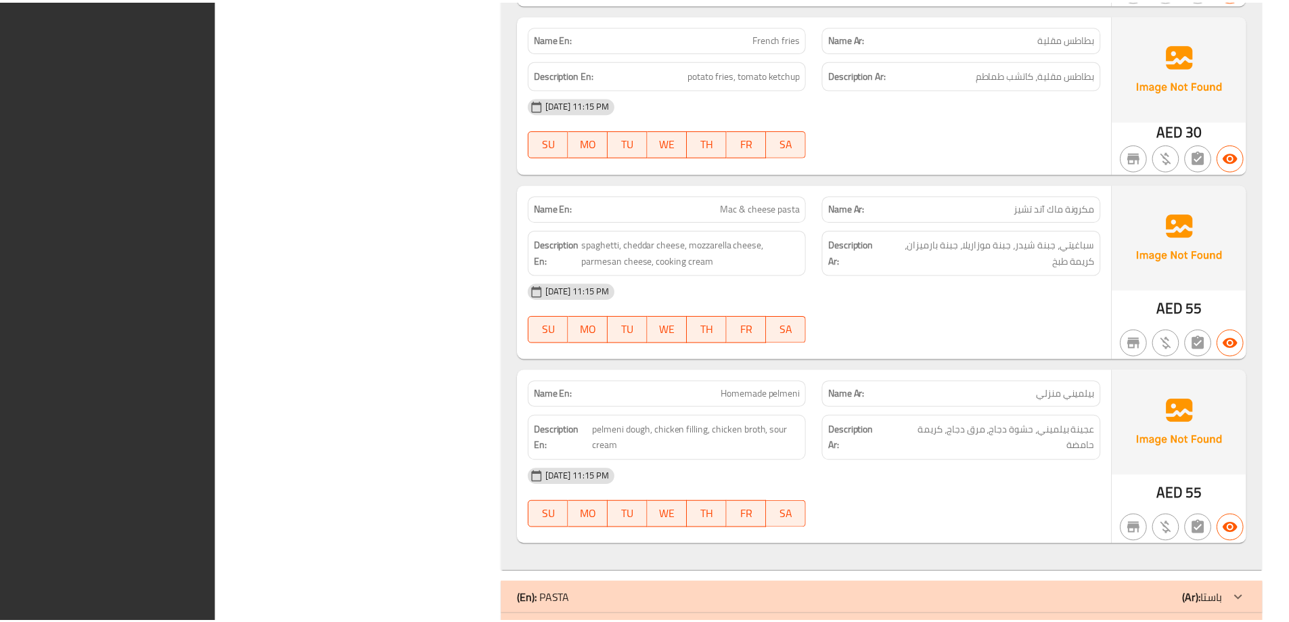
scroll to position [2174, 0]
